Goal: Check status: Check status

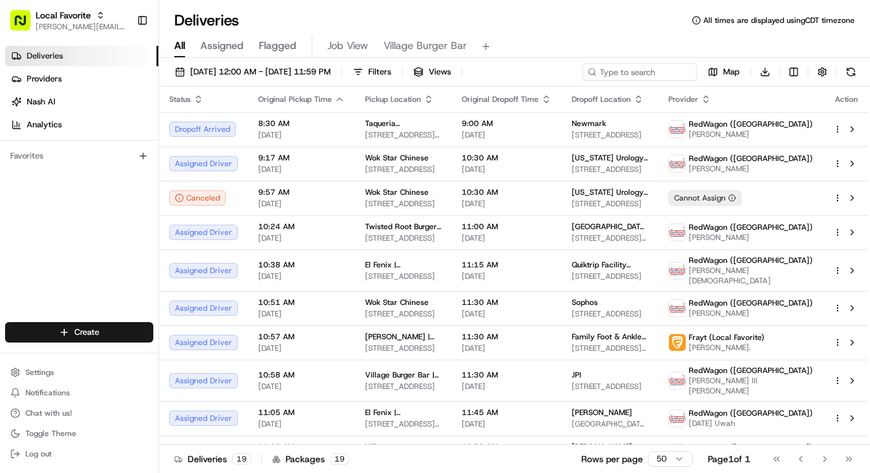
click at [402, 44] on span "Village Burger Bar" at bounding box center [425, 45] width 83 height 15
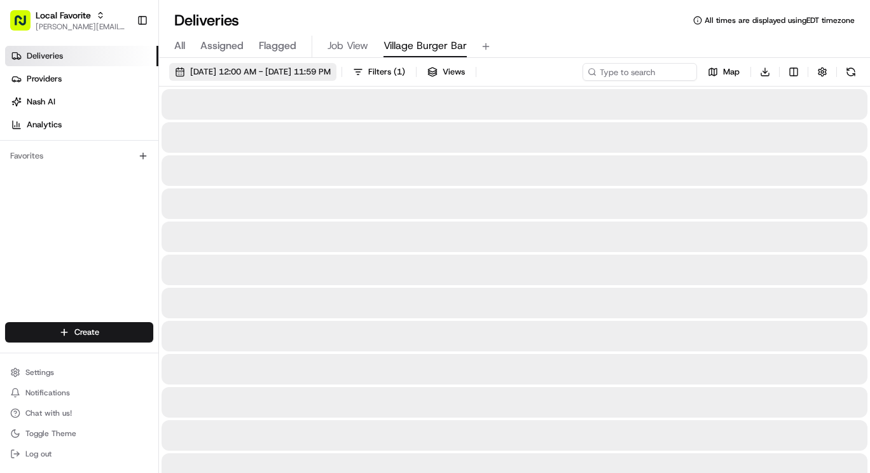
click at [336, 83] on div "[DATE] 12:00 AM - [DATE] 11:59 PM Filters ( 1 ) Views Map Download" at bounding box center [514, 75] width 711 height 24
click at [331, 69] on span "[DATE] 12:00 AM - [DATE] 11:59 PM" at bounding box center [260, 71] width 141 height 11
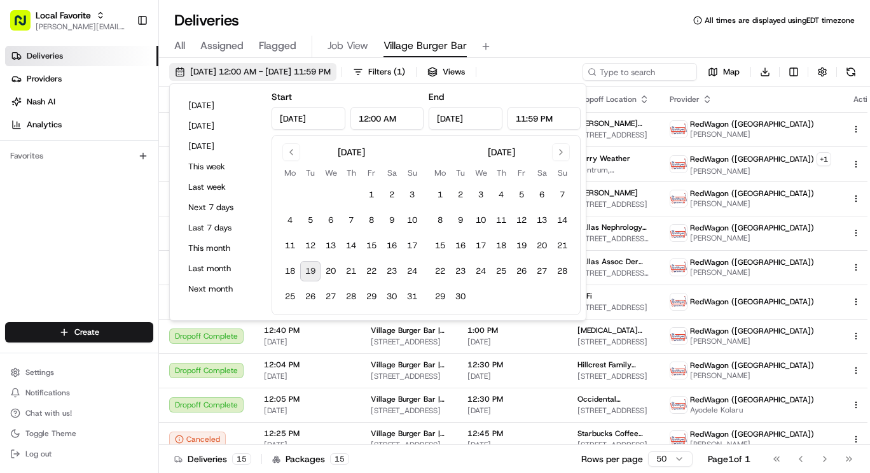
type input "[DATE]"
type input "12:00 AM"
type input "[DATE]"
type input "11:59 PM"
click at [301, 268] on button "19" at bounding box center [310, 271] width 20 height 20
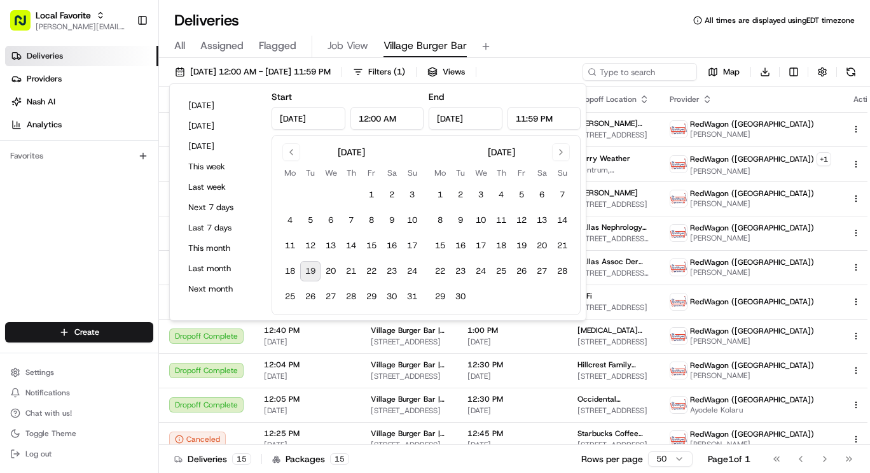
type input "[DATE]"
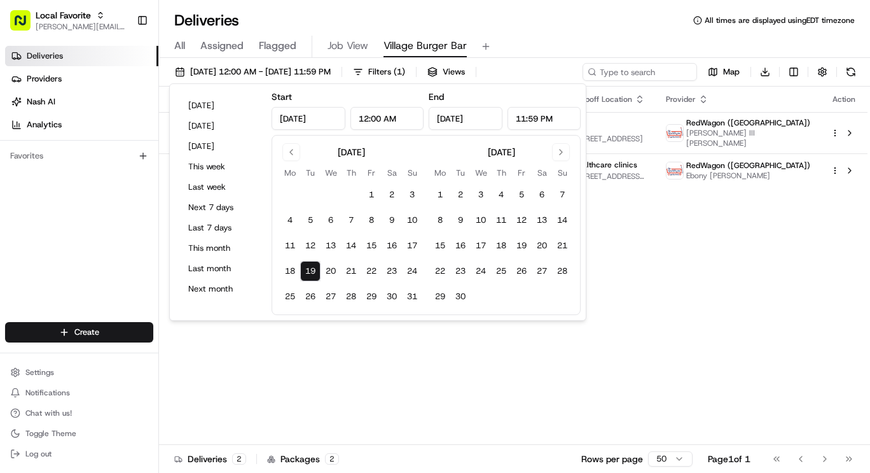
click at [592, 10] on div "Deliveries All times are displayed using EDT timezone" at bounding box center [514, 20] width 711 height 20
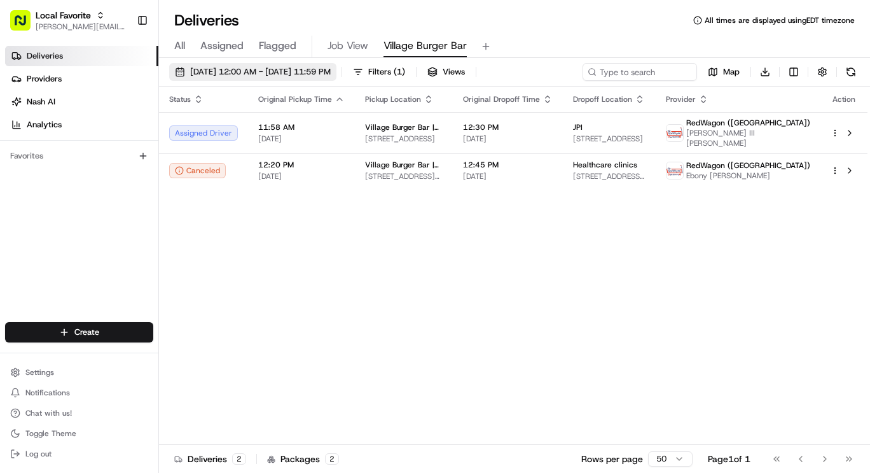
click at [331, 73] on span "[DATE] 12:00 AM - [DATE] 11:59 PM" at bounding box center [260, 71] width 141 height 11
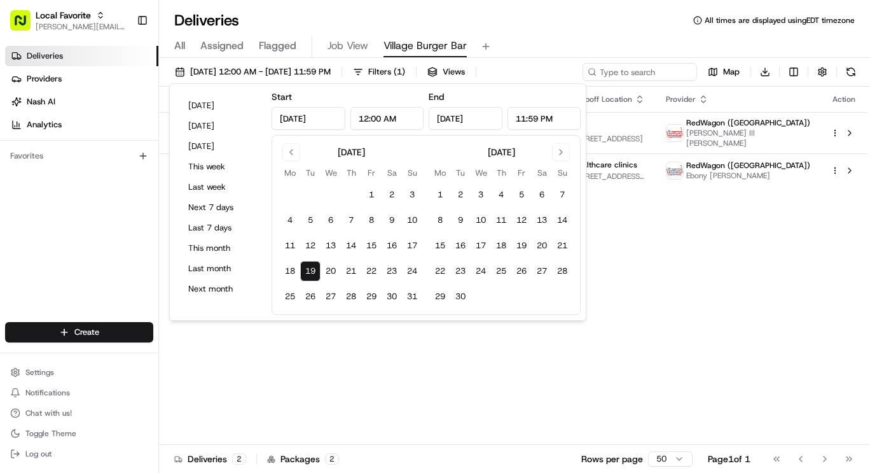
click at [310, 270] on button "19" at bounding box center [310, 271] width 20 height 20
click at [53, 59] on span "Deliveries" at bounding box center [45, 55] width 36 height 11
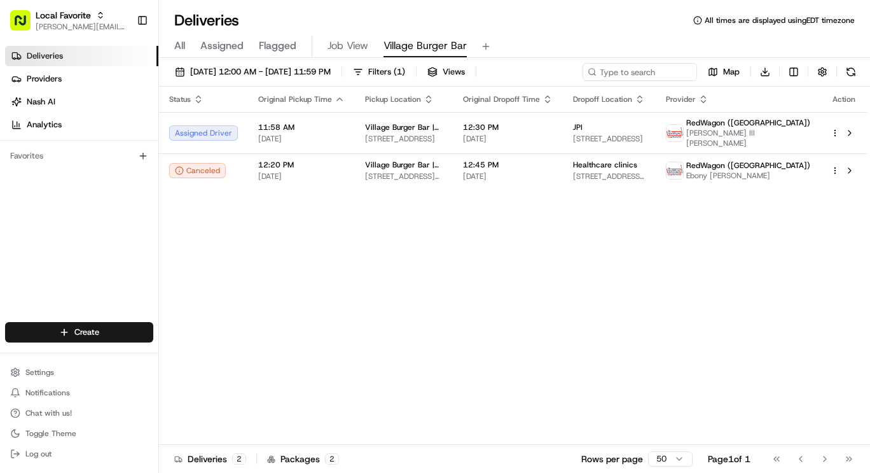
click at [260, 46] on span "Flagged" at bounding box center [278, 45] width 38 height 15
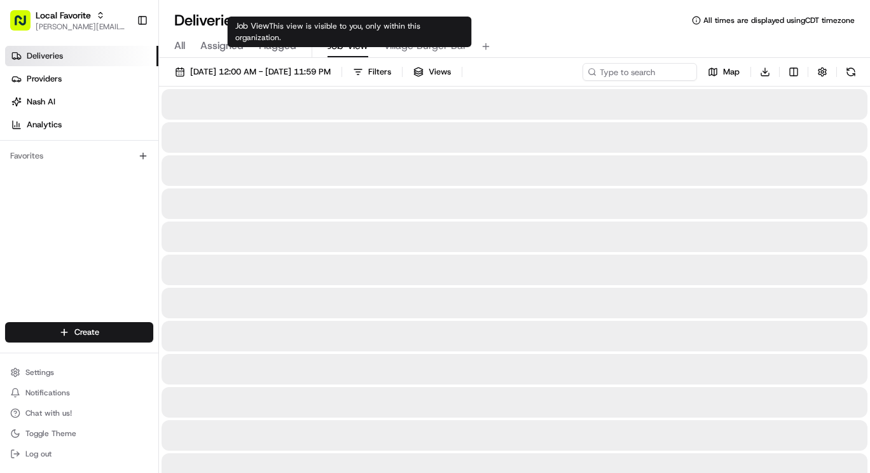
click at [347, 45] on span "Job View" at bounding box center [348, 45] width 41 height 15
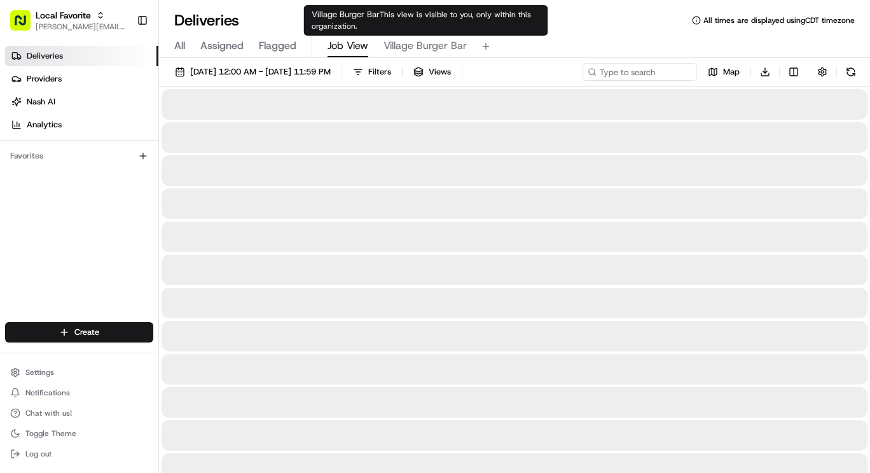
click at [417, 45] on span "Village Burger Bar" at bounding box center [425, 45] width 83 height 15
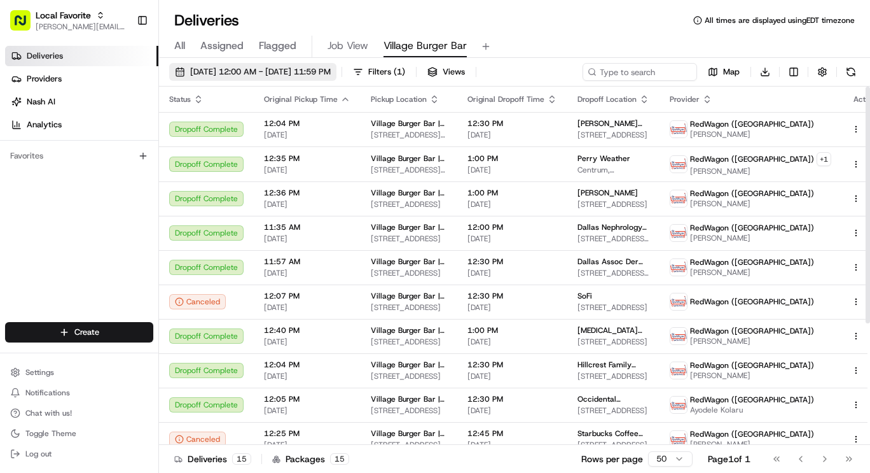
click at [287, 71] on span "[DATE] 12:00 AM - [DATE] 11:59 PM" at bounding box center [260, 71] width 141 height 11
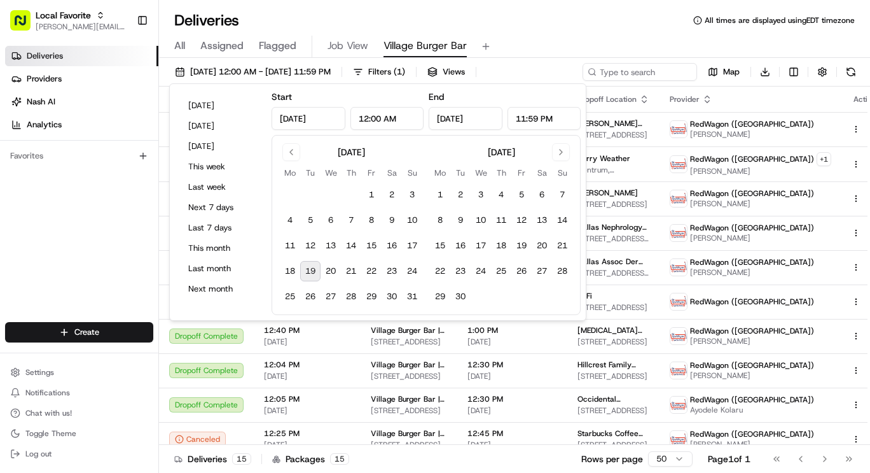
click at [298, 272] on button "18" at bounding box center [290, 271] width 20 height 20
type input "[DATE]"
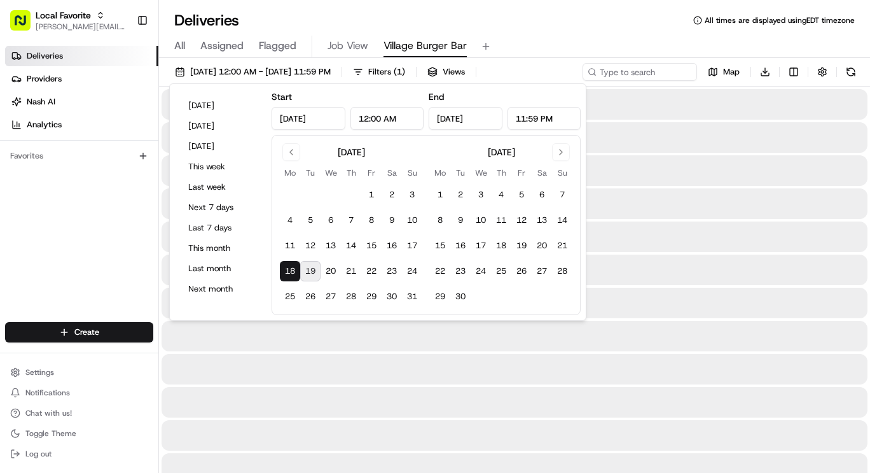
click at [313, 271] on button "19" at bounding box center [310, 271] width 20 height 20
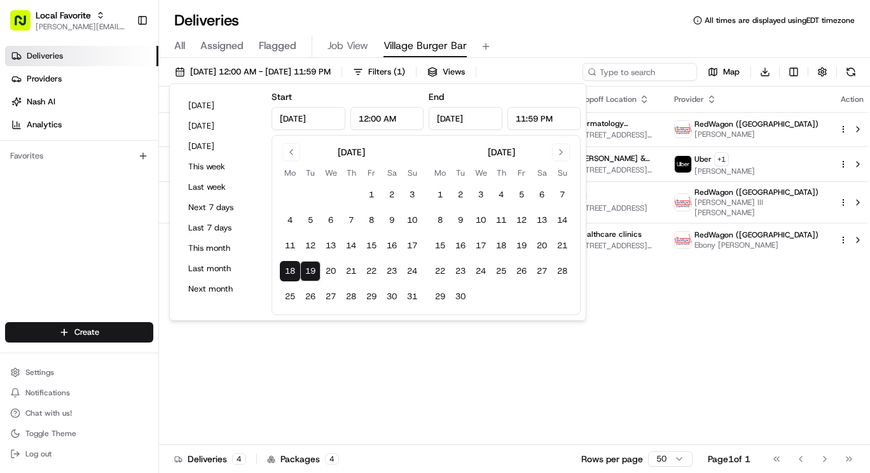
click at [284, 270] on button "18" at bounding box center [290, 271] width 20 height 20
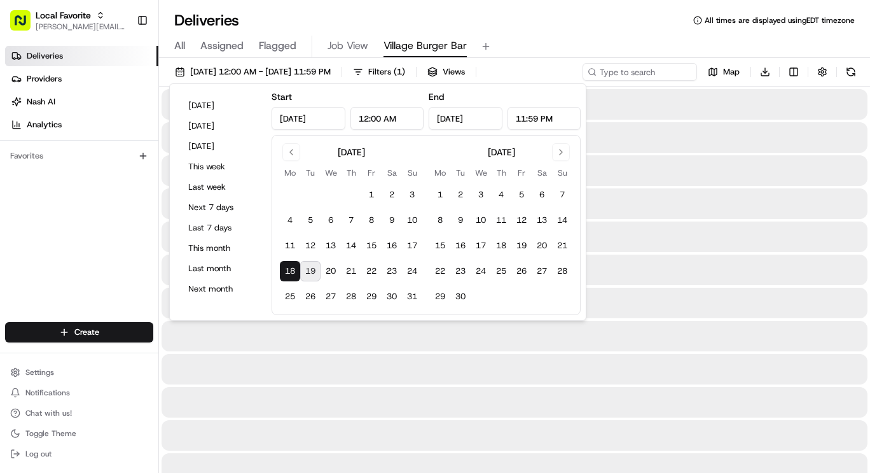
type input "[DATE]"
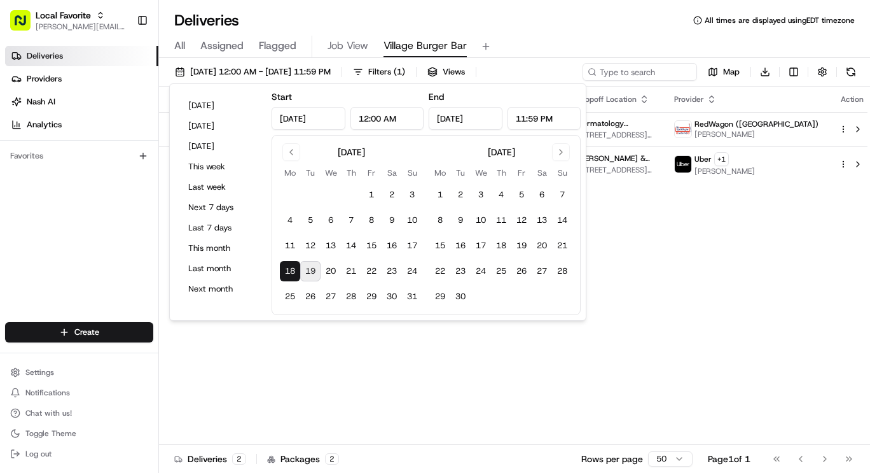
click at [296, 270] on button "18" at bounding box center [290, 271] width 20 height 20
click at [458, 7] on div "Deliveries All times are displayed using EDT timezone All Assigned Flagged Job …" at bounding box center [514, 236] width 711 height 473
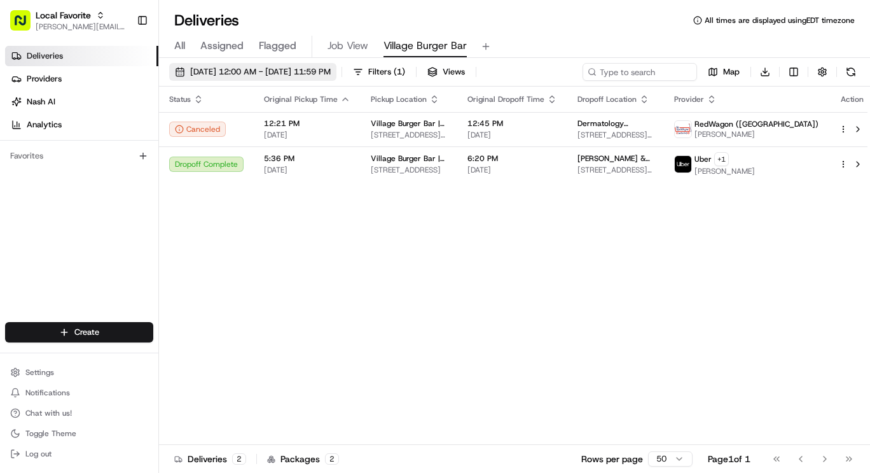
click at [331, 68] on span "[DATE] 12:00 AM - [DATE] 11:59 PM" at bounding box center [260, 71] width 141 height 11
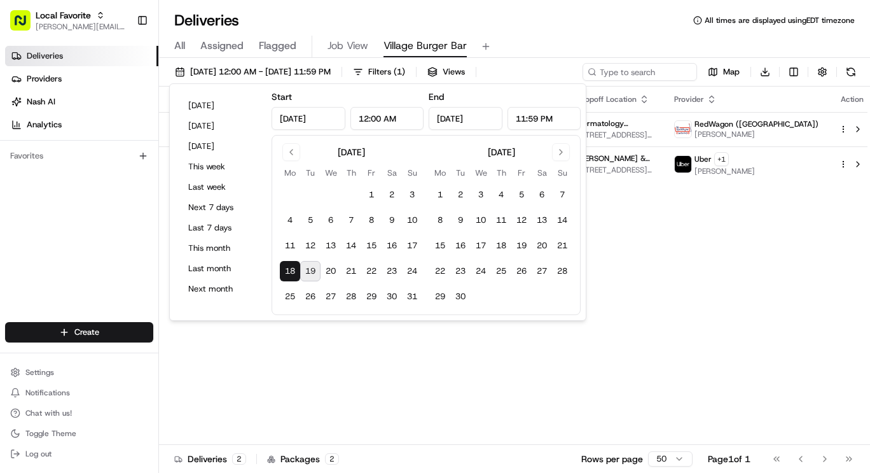
click at [315, 275] on button "19" at bounding box center [310, 271] width 20 height 20
type input "[DATE]"
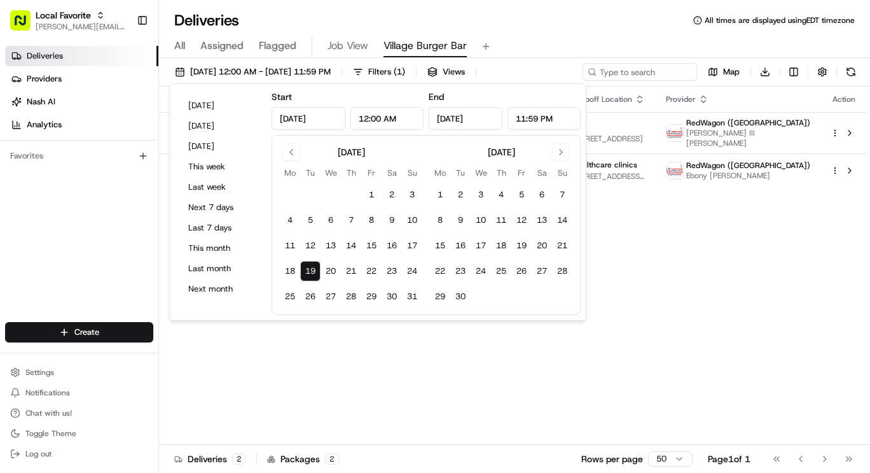
click at [616, 261] on div "Status Original Pickup Time Pickup Location Original Dropoff Time Dropoff Locat…" at bounding box center [513, 266] width 709 height 358
